Goal: Information Seeking & Learning: Learn about a topic

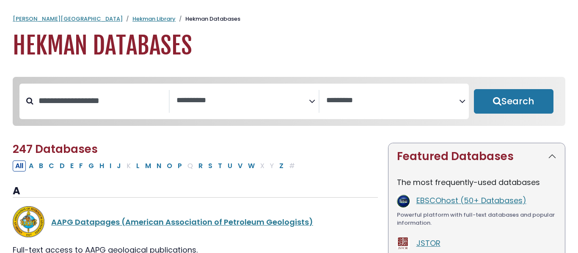
select select "Database Subject Filter"
select select "Database Vendors Filter"
click at [132, 19] on link "Hekman Library" at bounding box center [153, 19] width 43 height 8
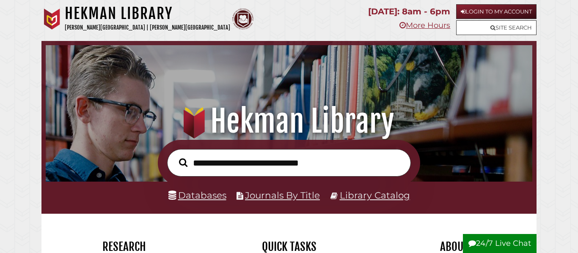
scroll to position [161, 482]
type input "**********"
click at [175, 156] on button "Search" at bounding box center [183, 162] width 17 height 13
